Goal: Information Seeking & Learning: Check status

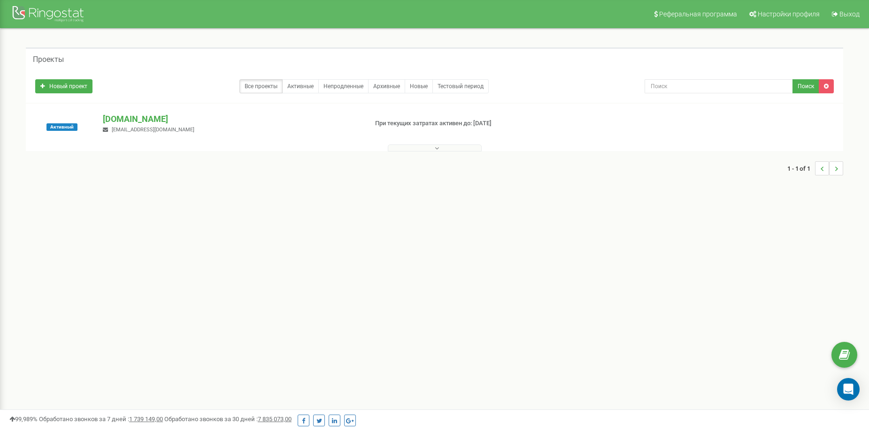
click at [405, 149] on button at bounding box center [435, 148] width 94 height 7
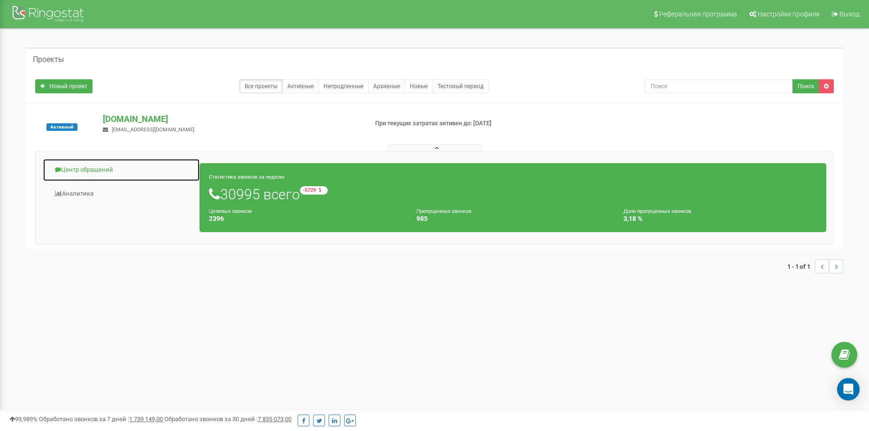
click at [75, 169] on link "Центр обращений" at bounding box center [121, 170] width 157 height 23
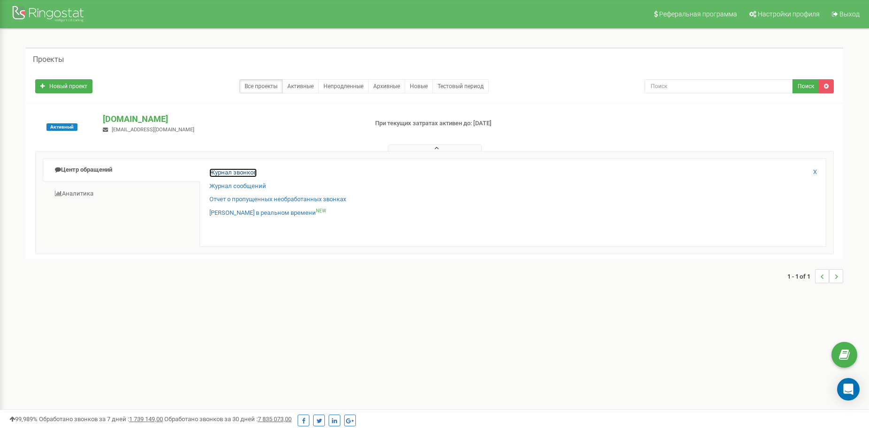
click at [214, 176] on link "Журнал звонков" at bounding box center [232, 172] width 47 height 9
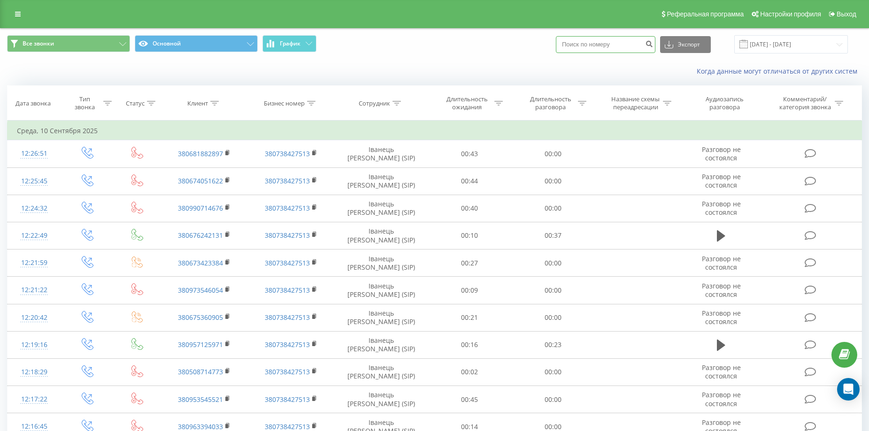
click at [574, 45] on input at bounding box center [605, 44] width 99 height 17
paste input "+380668705485"
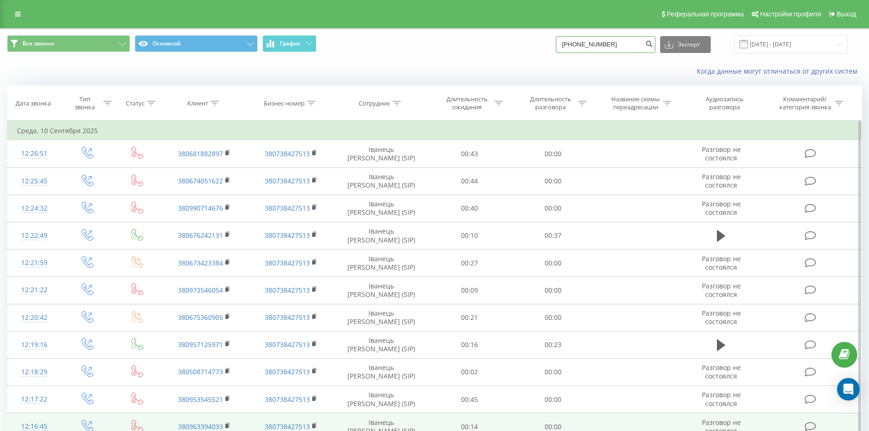
type input "+380668705485"
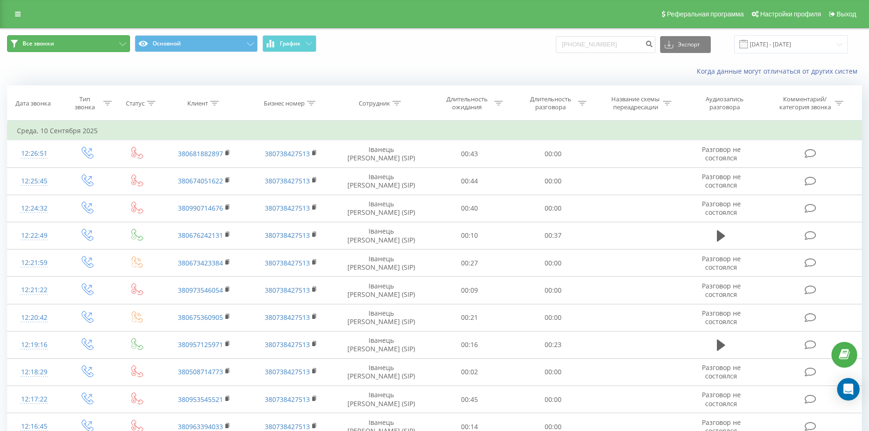
click at [97, 44] on button "Все звонки" at bounding box center [68, 43] width 123 height 17
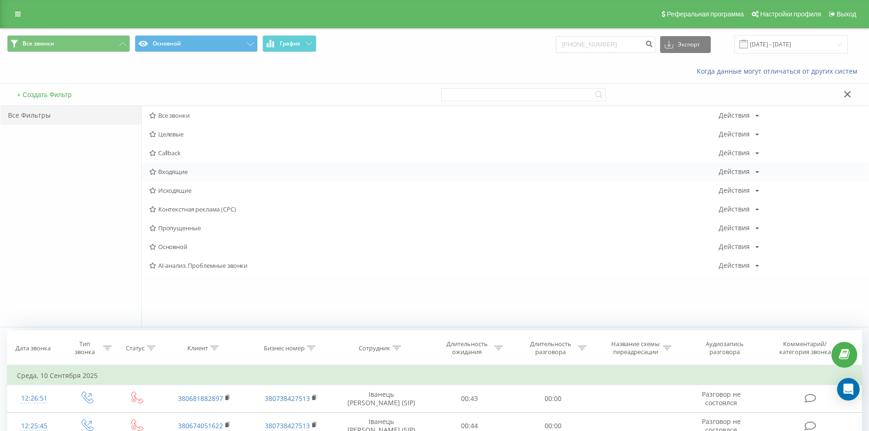
click at [162, 171] on span "Входящие" at bounding box center [433, 171] width 569 height 7
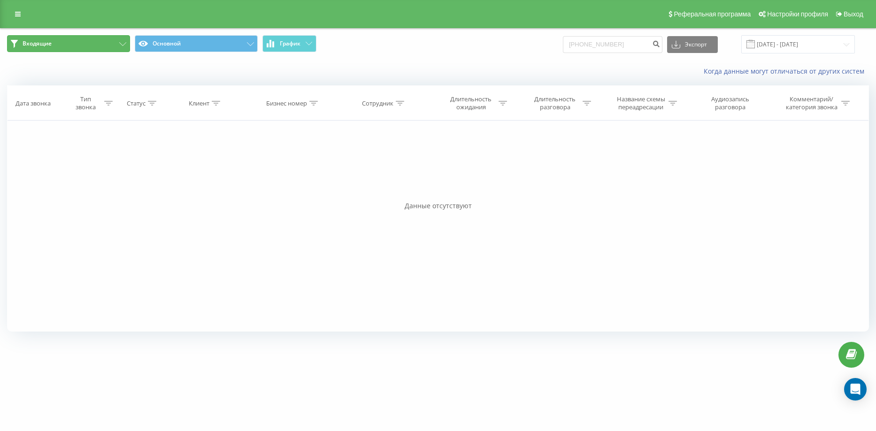
click at [101, 46] on button "Входящие" at bounding box center [68, 43] width 123 height 17
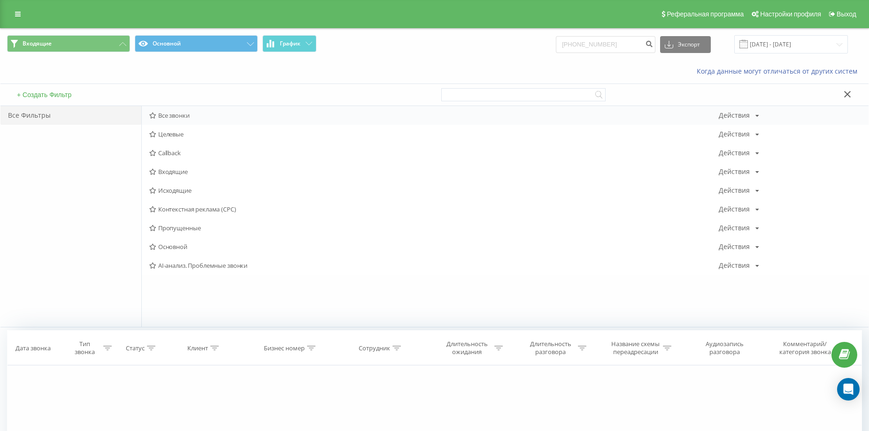
click at [158, 115] on span "Все звонки" at bounding box center [433, 115] width 569 height 7
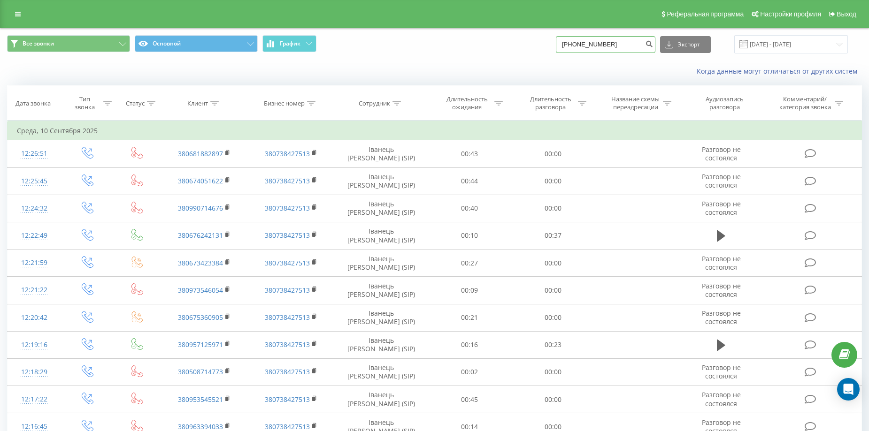
click at [637, 44] on input "+380668705485" at bounding box center [605, 44] width 99 height 17
click at [653, 44] on icon "submit" at bounding box center [649, 43] width 8 height 6
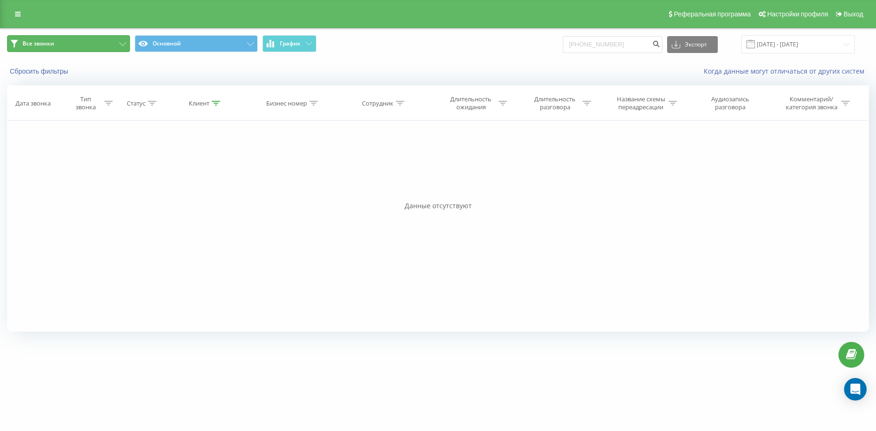
click at [110, 43] on button "Все звонки" at bounding box center [68, 43] width 123 height 17
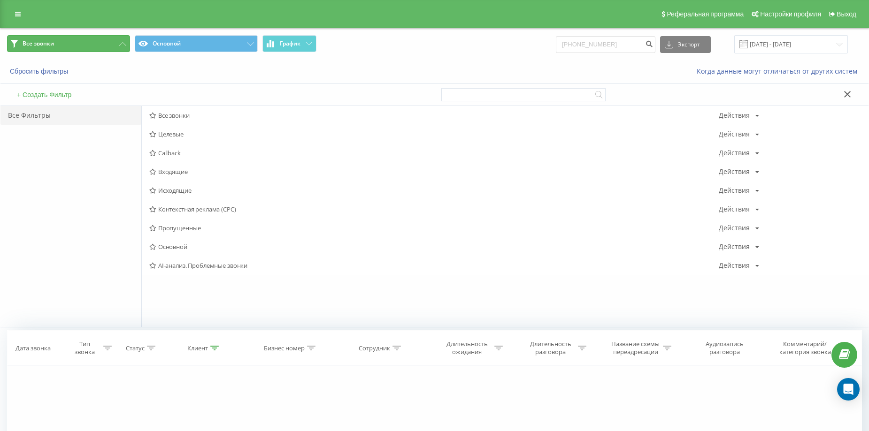
click at [115, 42] on button "Все звонки" at bounding box center [68, 43] width 123 height 17
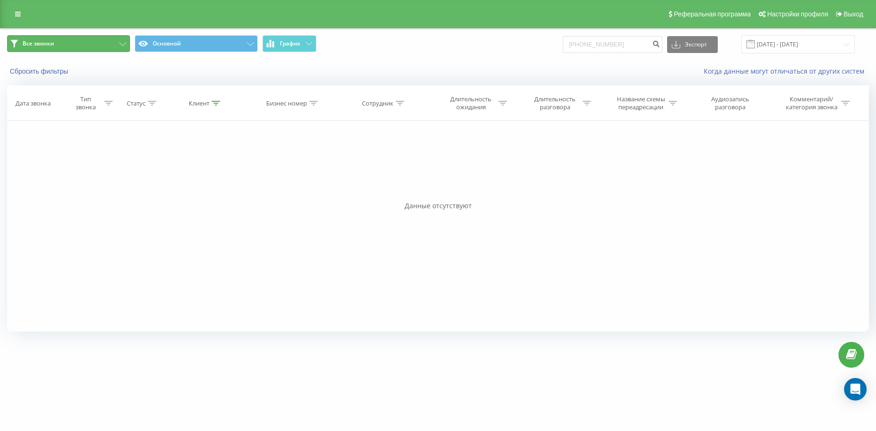
click at [122, 38] on button "Все звонки" at bounding box center [68, 43] width 123 height 17
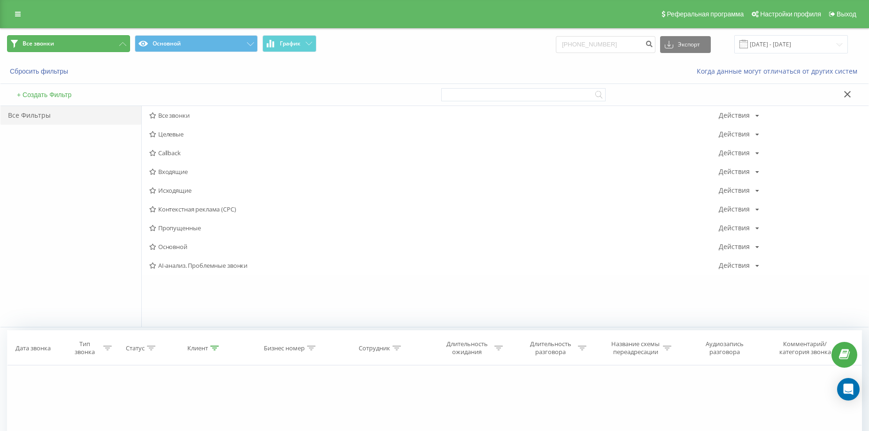
click at [123, 42] on icon at bounding box center [122, 44] width 7 height 4
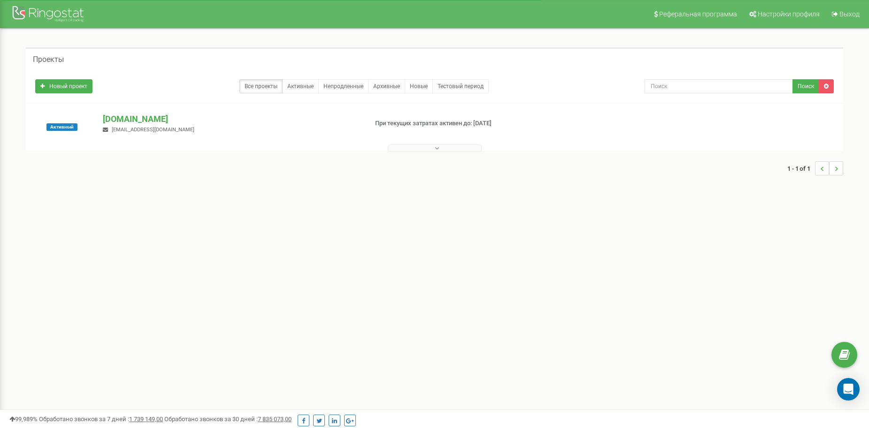
click at [411, 145] on button at bounding box center [435, 148] width 94 height 7
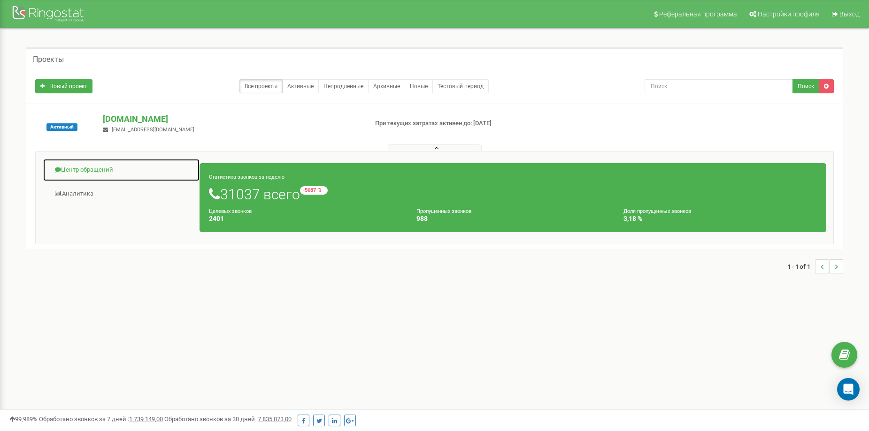
click at [95, 173] on link "Центр обращений" at bounding box center [121, 170] width 157 height 23
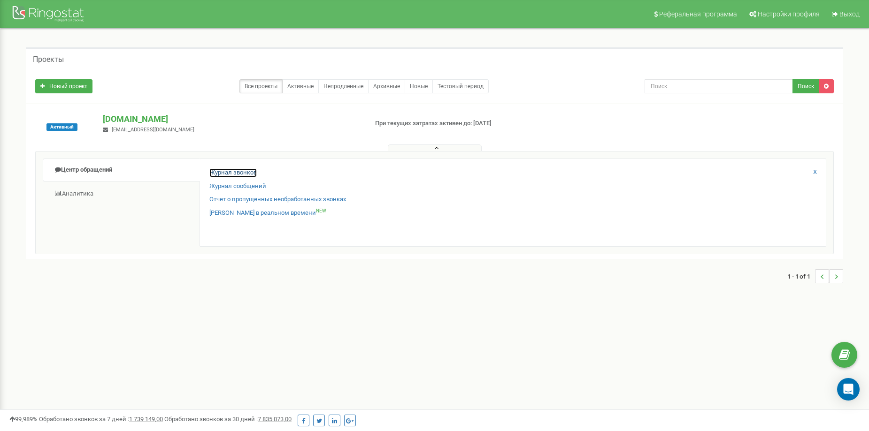
click at [219, 173] on link "Журнал звонков" at bounding box center [232, 172] width 47 height 9
click at [249, 173] on link "Журнал звонков" at bounding box center [232, 172] width 47 height 9
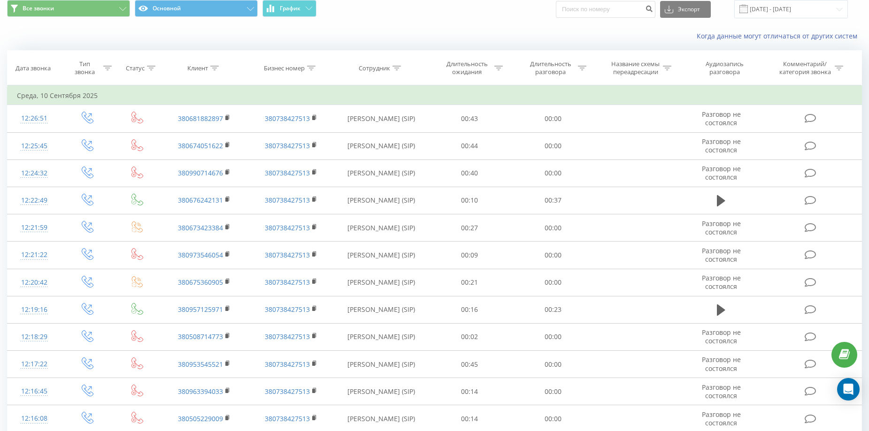
scroll to position [47, 0]
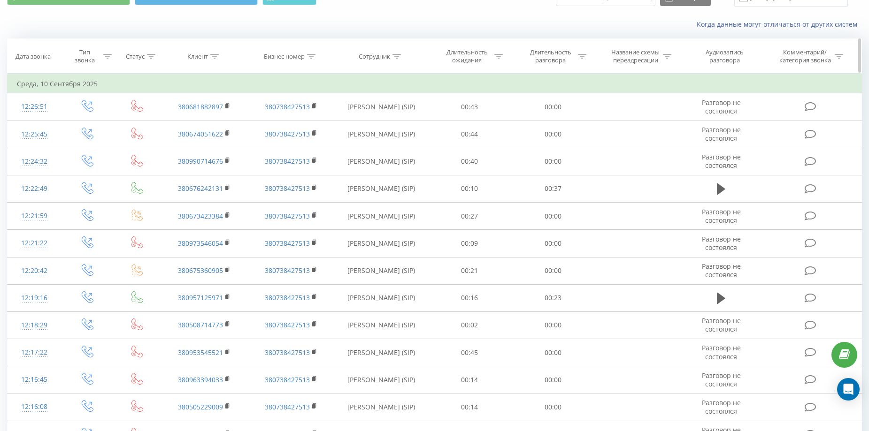
click at [371, 57] on div "Сотрудник" at bounding box center [374, 57] width 31 height 8
click at [423, 79] on icon at bounding box center [425, 80] width 5 height 5
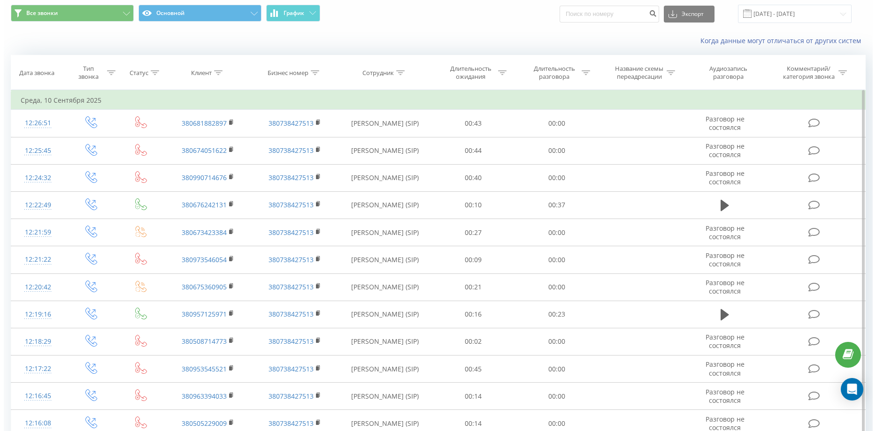
scroll to position [0, 0]
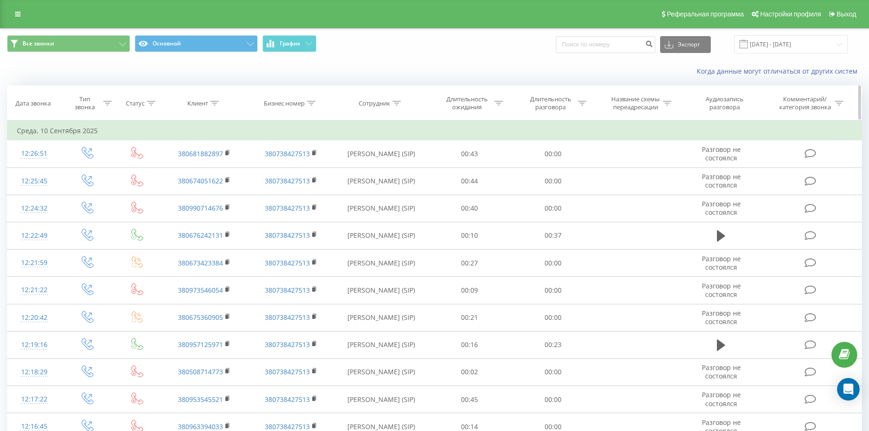
click at [210, 99] on th "Клиент" at bounding box center [204, 103] width 87 height 35
click at [212, 105] on icon at bounding box center [214, 103] width 8 height 5
paste input "+380668705485"
click at [221, 190] on span "OK" at bounding box center [224, 189] width 26 height 15
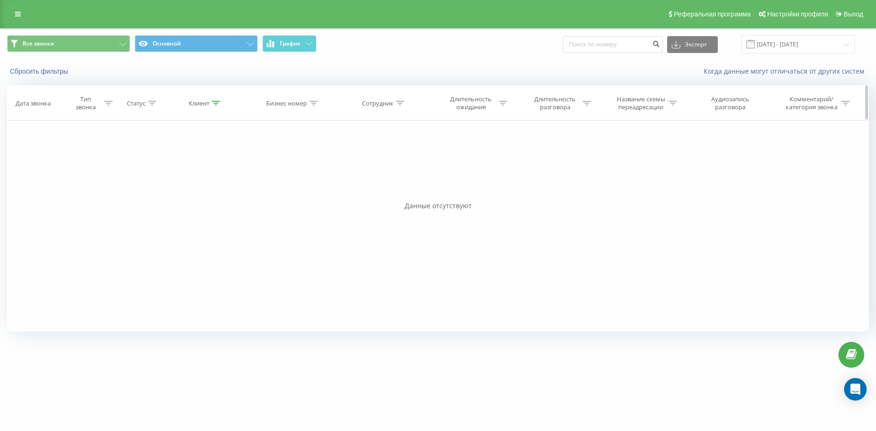
click at [200, 106] on div "Клиент" at bounding box center [199, 103] width 21 height 8
click at [170, 169] on input "+380668705485" at bounding box center [206, 170] width 83 height 16
type input "380668705485"
click at [236, 188] on span "OK" at bounding box center [226, 189] width 26 height 15
click at [203, 104] on div "Клиент" at bounding box center [199, 103] width 21 height 8
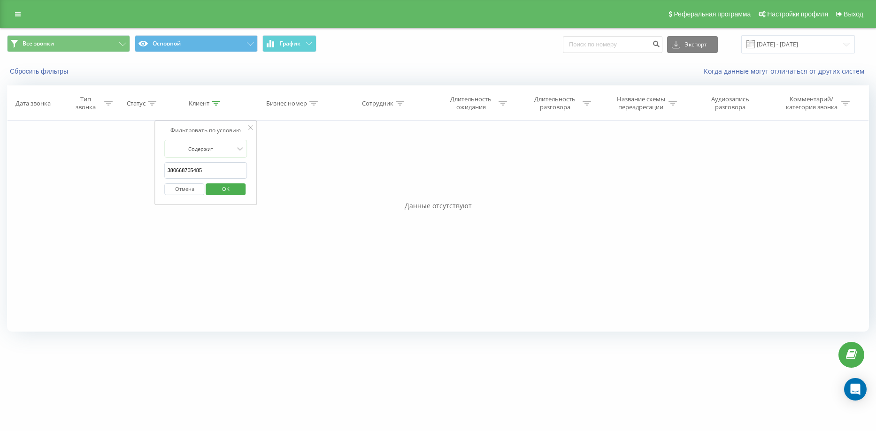
click at [211, 308] on div "Фильтровать по условию Равно Введите значение Отмена OK Фильтровать по условию …" at bounding box center [438, 226] width 862 height 211
click at [283, 195] on div "Фильтровать по условию Равно Введите значение Отмена OK Фильтровать по условию …" at bounding box center [438, 226] width 862 height 211
click at [249, 126] on icon at bounding box center [250, 127] width 5 height 5
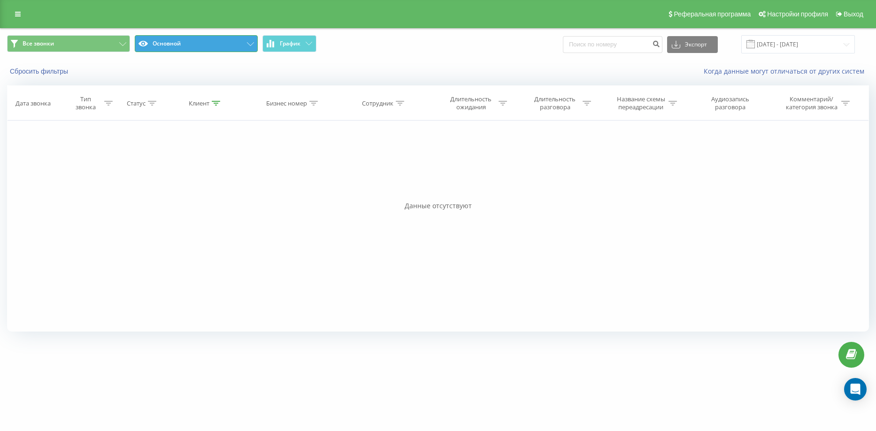
click at [237, 44] on button "Основной" at bounding box center [196, 43] width 123 height 17
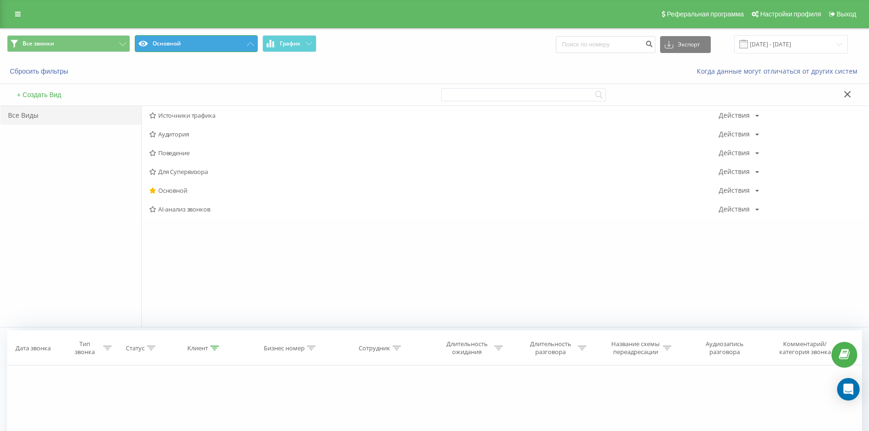
click at [238, 38] on button "Основной" at bounding box center [196, 43] width 123 height 17
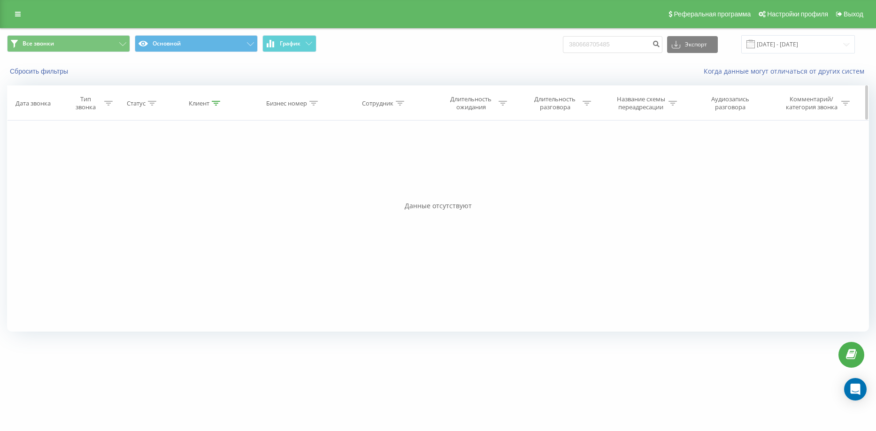
click at [209, 104] on div "Клиент" at bounding box center [199, 103] width 21 height 8
click at [227, 187] on span "OK" at bounding box center [226, 189] width 26 height 15
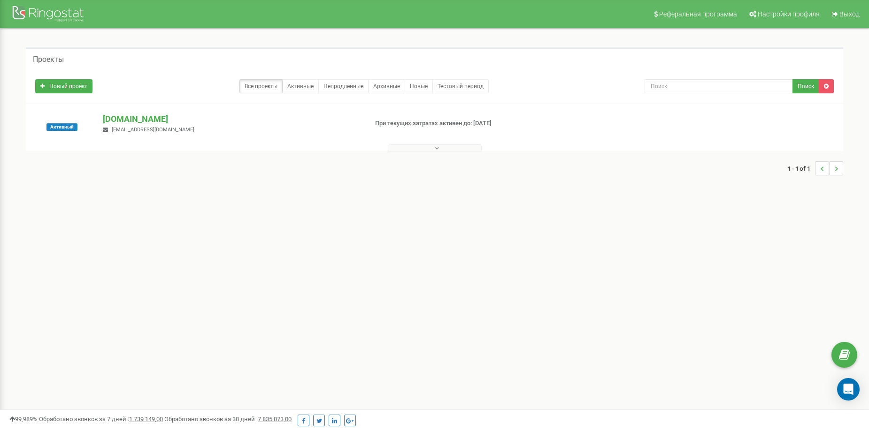
click at [415, 149] on button at bounding box center [435, 148] width 94 height 7
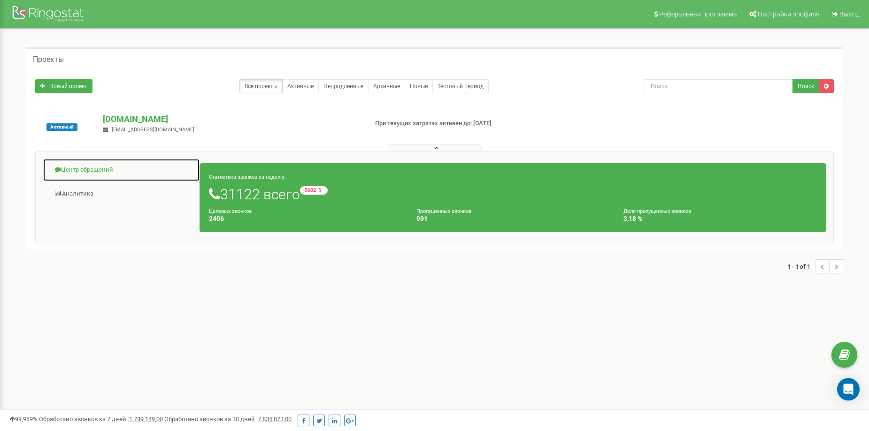
click at [98, 169] on link "Центр обращений" at bounding box center [121, 170] width 157 height 23
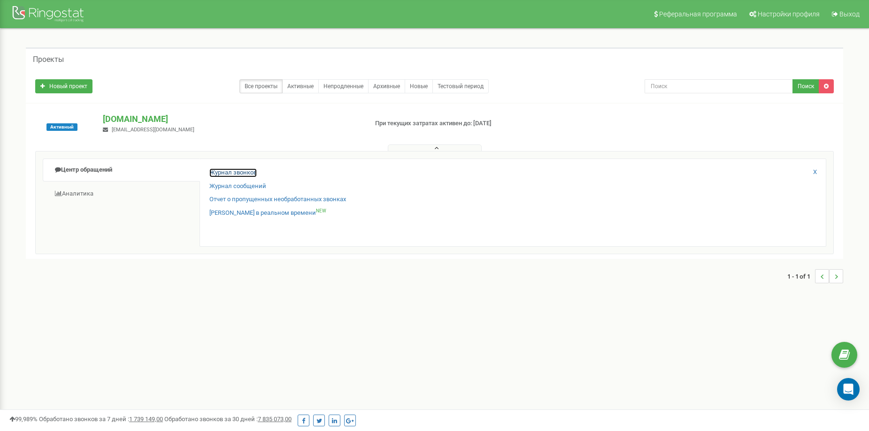
click at [226, 172] on link "Журнал звонков" at bounding box center [232, 172] width 47 height 9
click at [240, 173] on link "Журнал звонков" at bounding box center [232, 172] width 47 height 9
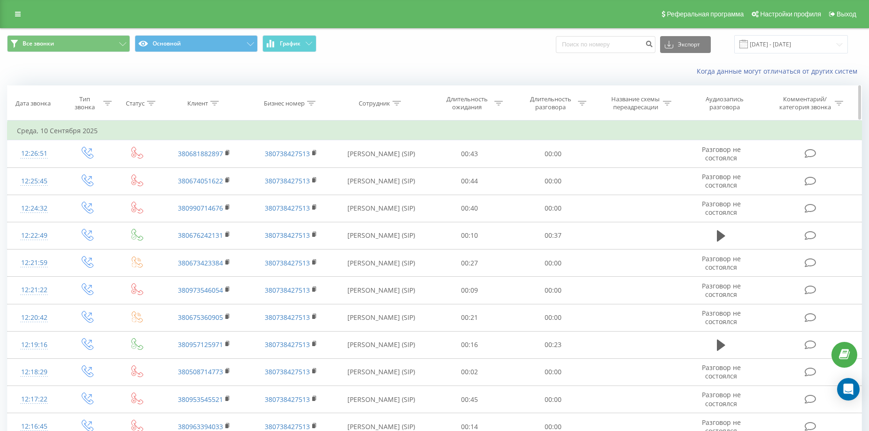
click at [206, 106] on div "Клиент" at bounding box center [197, 103] width 21 height 8
click at [215, 166] on input "text" at bounding box center [204, 170] width 83 height 16
type input "380668705485"
click at [224, 189] on span "OK" at bounding box center [224, 189] width 26 height 15
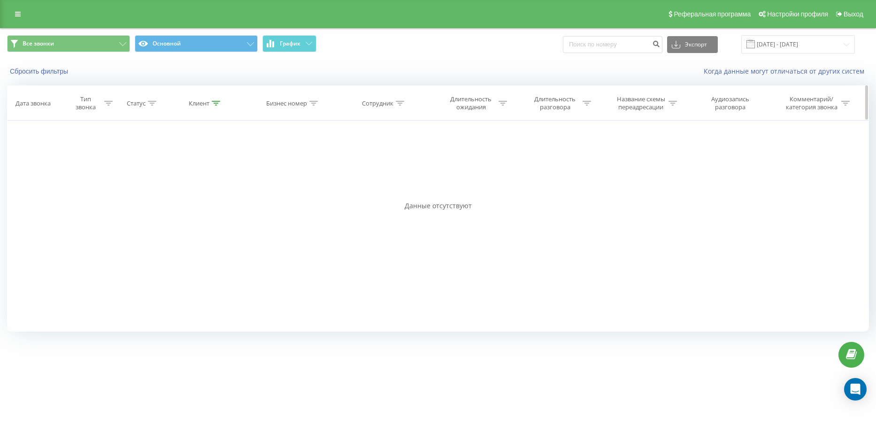
click at [199, 105] on div "Клиент" at bounding box center [199, 103] width 21 height 8
click at [189, 255] on div "Фильтровать по условию Равно Введите значение Отмена OK Фильтровать по условию …" at bounding box center [438, 226] width 862 height 211
click at [829, 42] on input "22.08.2025 - 22.09.2025" at bounding box center [798, 44] width 114 height 18
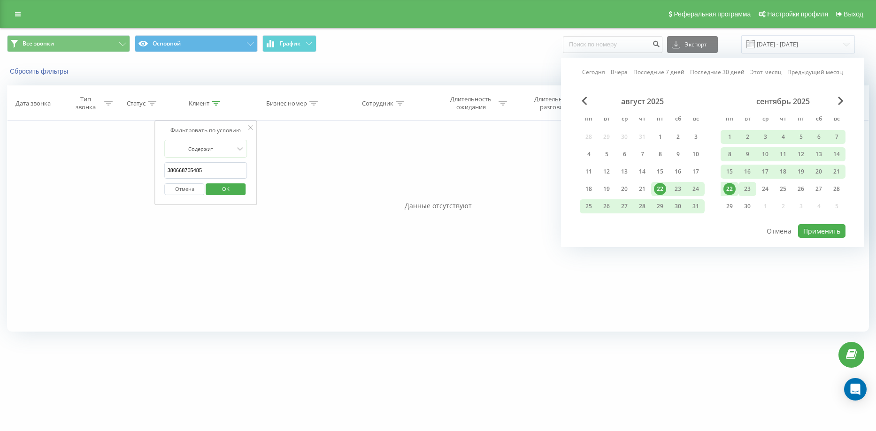
click at [755, 190] on div "23" at bounding box center [747, 189] width 18 height 14
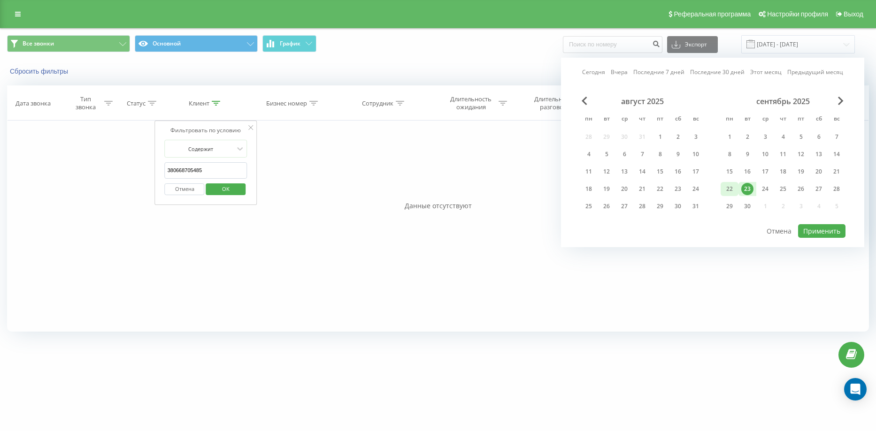
click at [729, 189] on div "22" at bounding box center [729, 189] width 12 height 12
click at [810, 232] on button "Применить" at bounding box center [821, 231] width 47 height 14
type input "22.09.2025 - 23.09.2025"
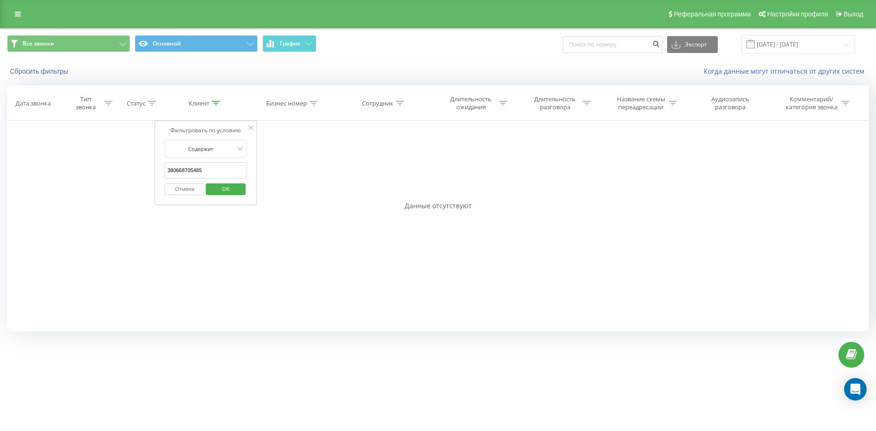
click at [228, 188] on span "OK" at bounding box center [226, 189] width 26 height 15
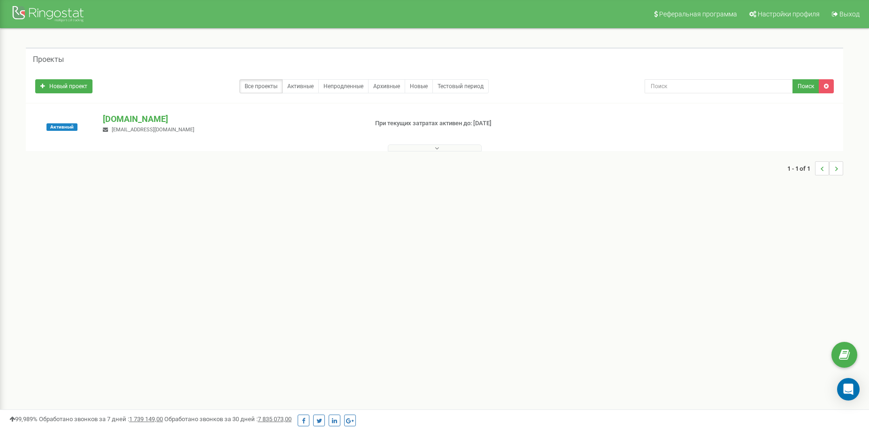
click at [434, 148] on button at bounding box center [435, 148] width 94 height 7
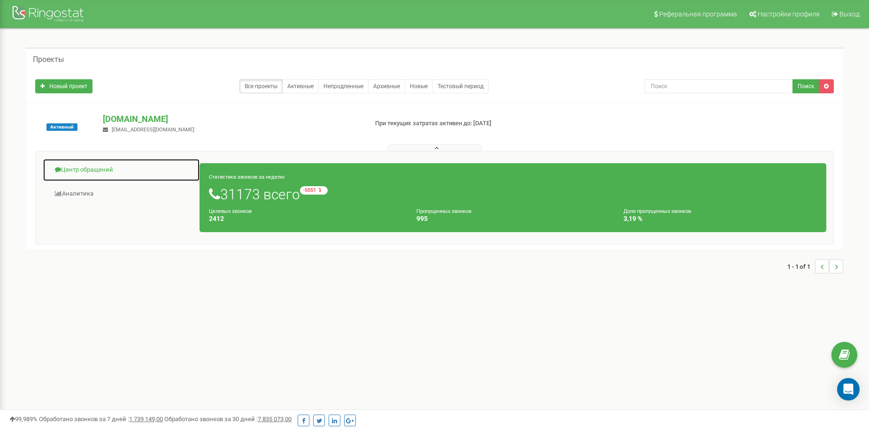
click at [80, 166] on link "Центр обращений" at bounding box center [121, 170] width 157 height 23
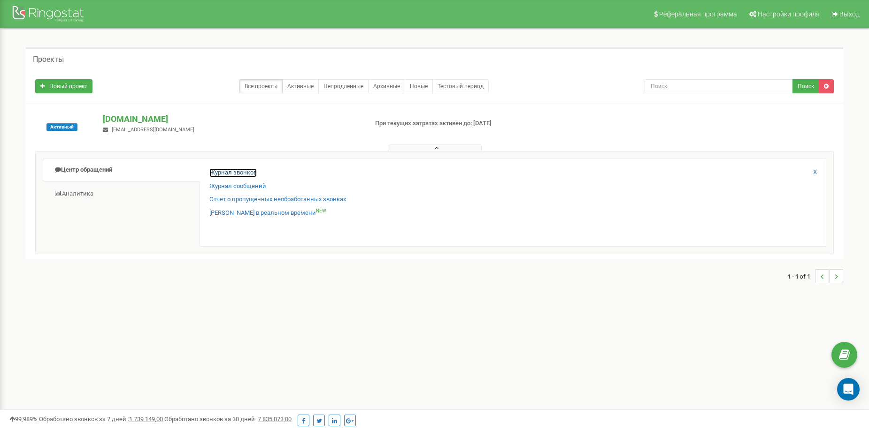
click at [243, 173] on link "Журнал звонков" at bounding box center [232, 172] width 47 height 9
click at [247, 172] on link "Журнал звонков" at bounding box center [232, 172] width 47 height 9
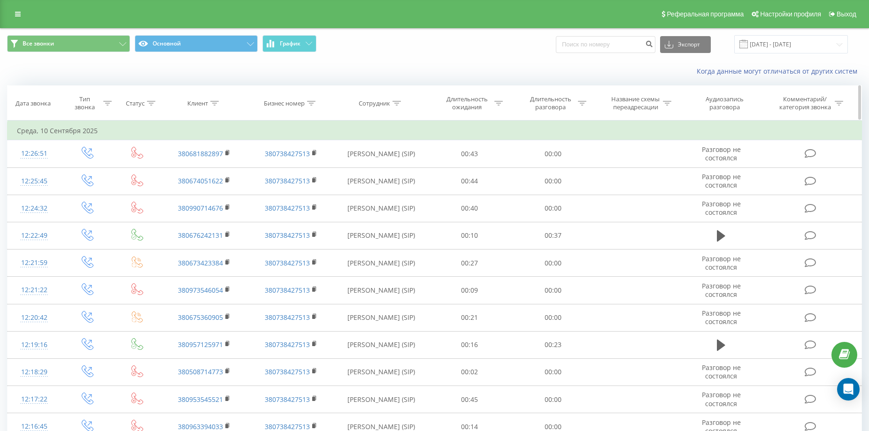
click at [206, 102] on div "Клиент" at bounding box center [197, 103] width 21 height 8
drag, startPoint x: 214, startPoint y: 172, endPoint x: 210, endPoint y: 167, distance: 6.7
click at [210, 167] on input "text" at bounding box center [204, 170] width 83 height 16
type input "380668705485"
click at [226, 189] on span "OK" at bounding box center [224, 189] width 26 height 15
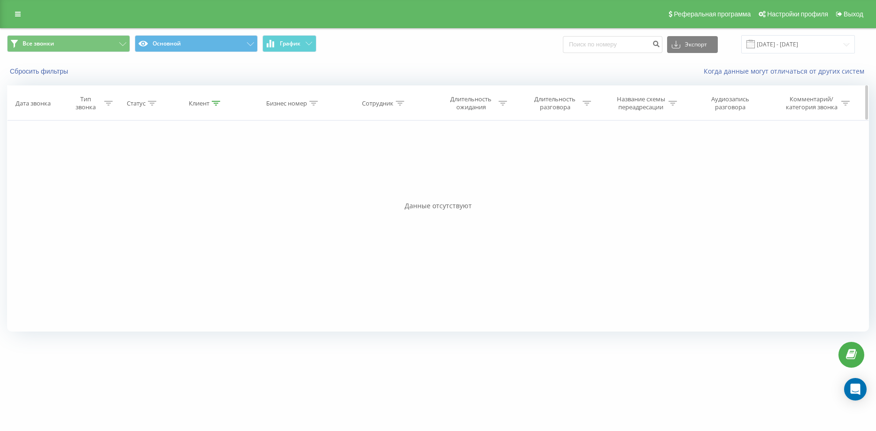
click at [210, 104] on div "Клиент" at bounding box center [204, 103] width 31 height 8
click at [211, 169] on input "380668705485" at bounding box center [206, 170] width 83 height 16
click at [168, 171] on input "380668705485" at bounding box center [206, 170] width 83 height 16
click at [227, 190] on span "OK" at bounding box center [226, 189] width 26 height 15
